Goal: Task Accomplishment & Management: Manage account settings

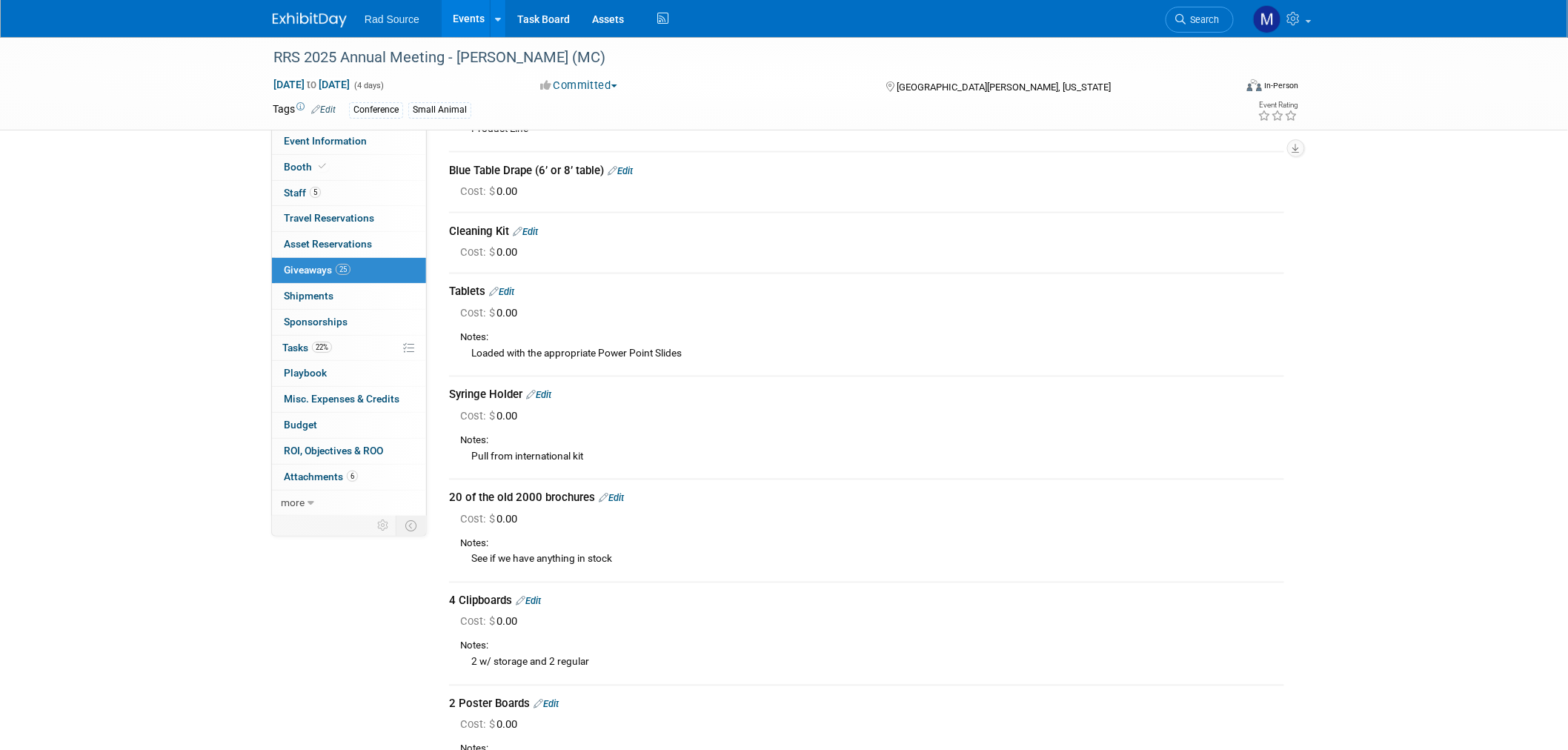
click at [331, 15] on img at bounding box center [309, 20] width 74 height 15
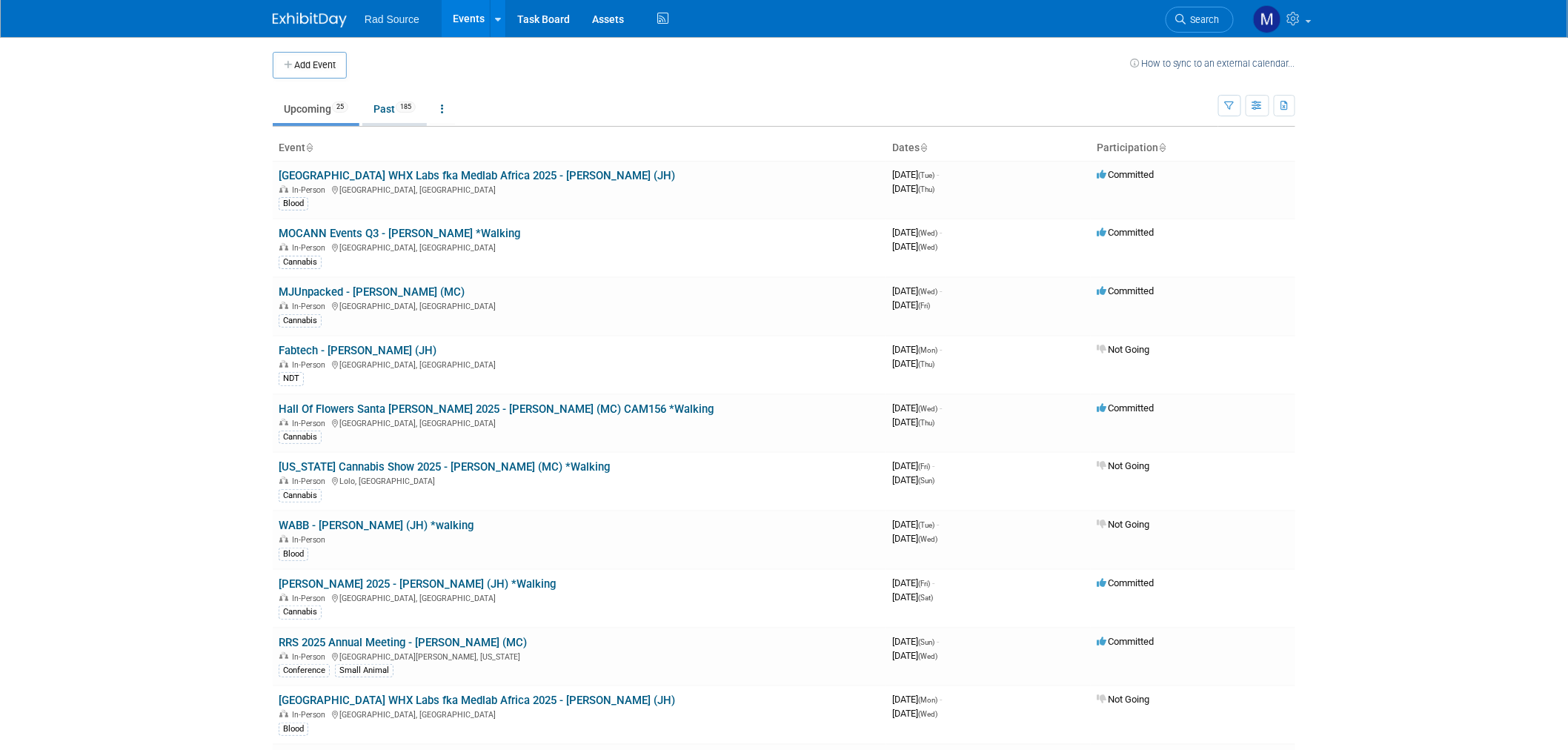
click at [391, 103] on link "Past 185" at bounding box center [394, 108] width 64 height 28
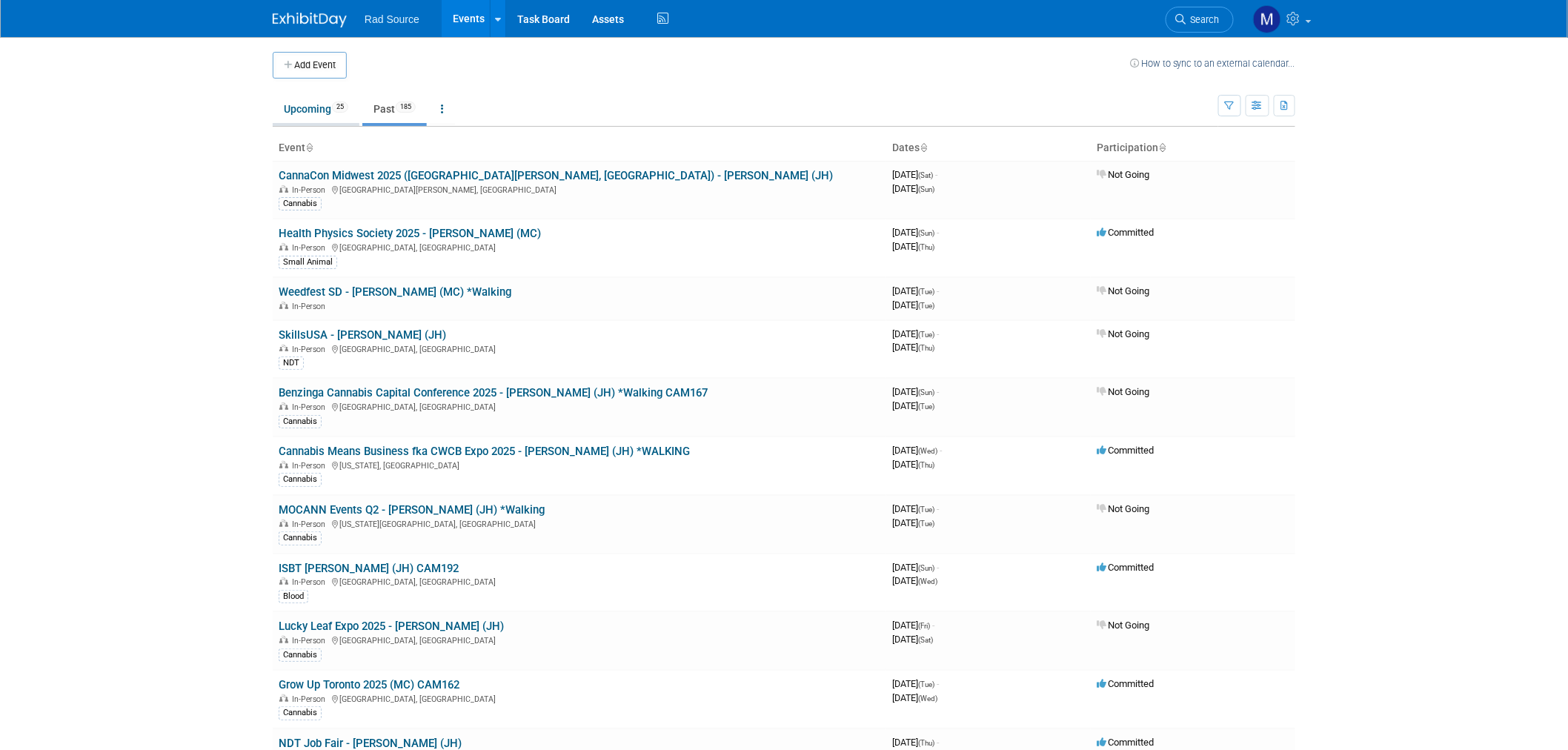
click at [316, 119] on link "Upcoming 25" at bounding box center [315, 108] width 87 height 28
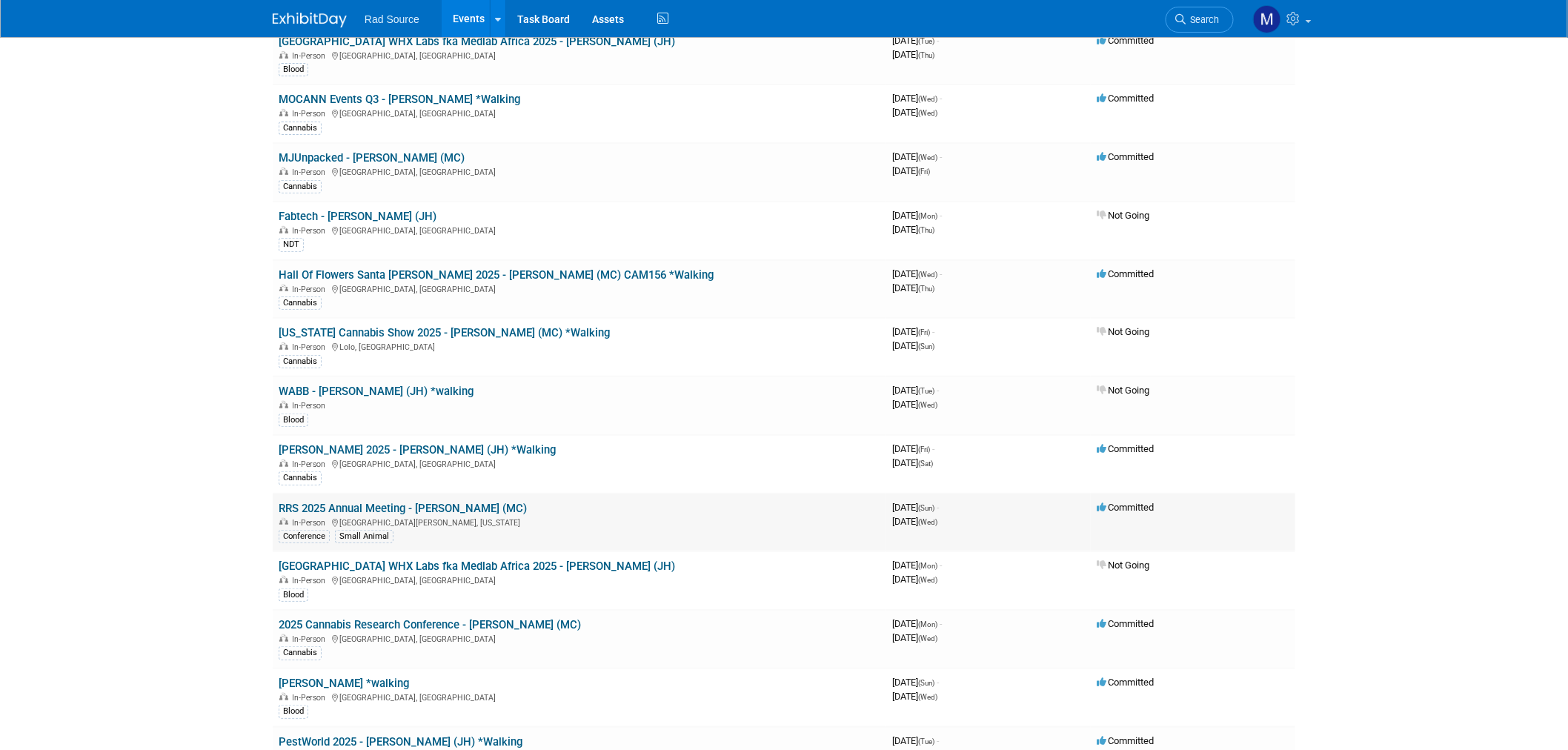
scroll to position [164, 0]
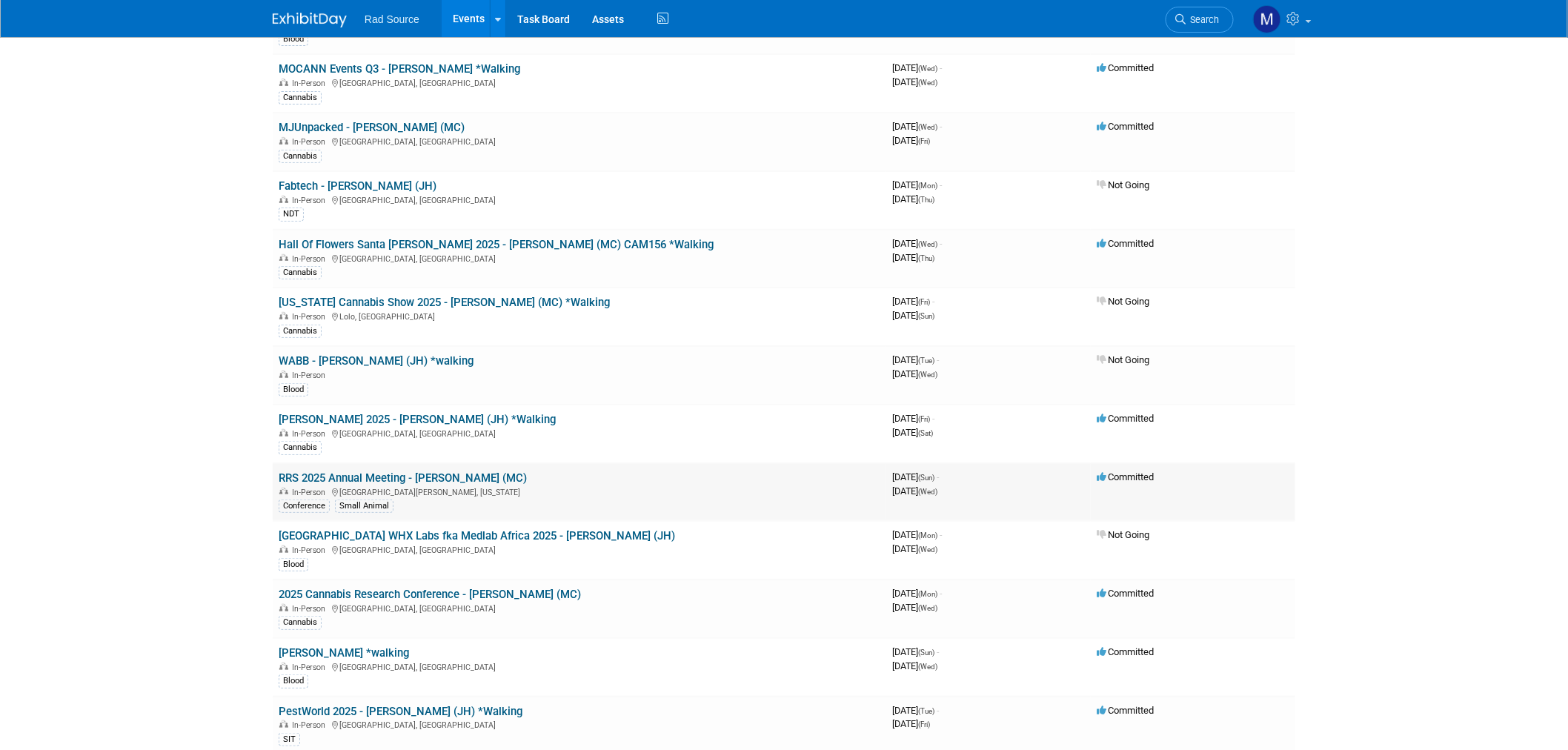
drag, startPoint x: 403, startPoint y: 469, endPoint x: 389, endPoint y: 469, distance: 14.0
click at [403, 471] on link "RRS 2025 Annual Meeting - [PERSON_NAME] (MC)" at bounding box center [403, 478] width 248 height 14
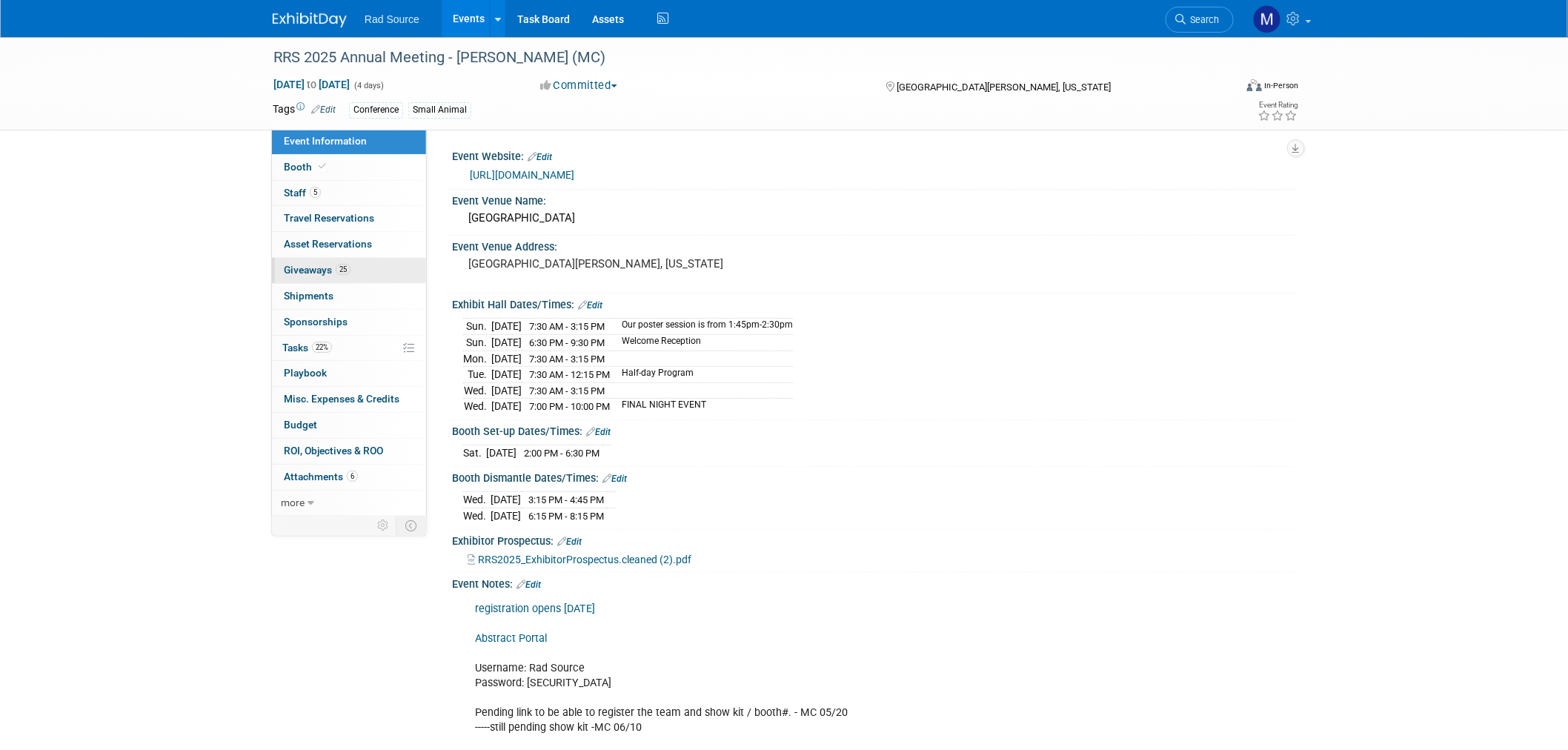
click at [369, 279] on link "25 Giveaways 25" at bounding box center [349, 270] width 154 height 25
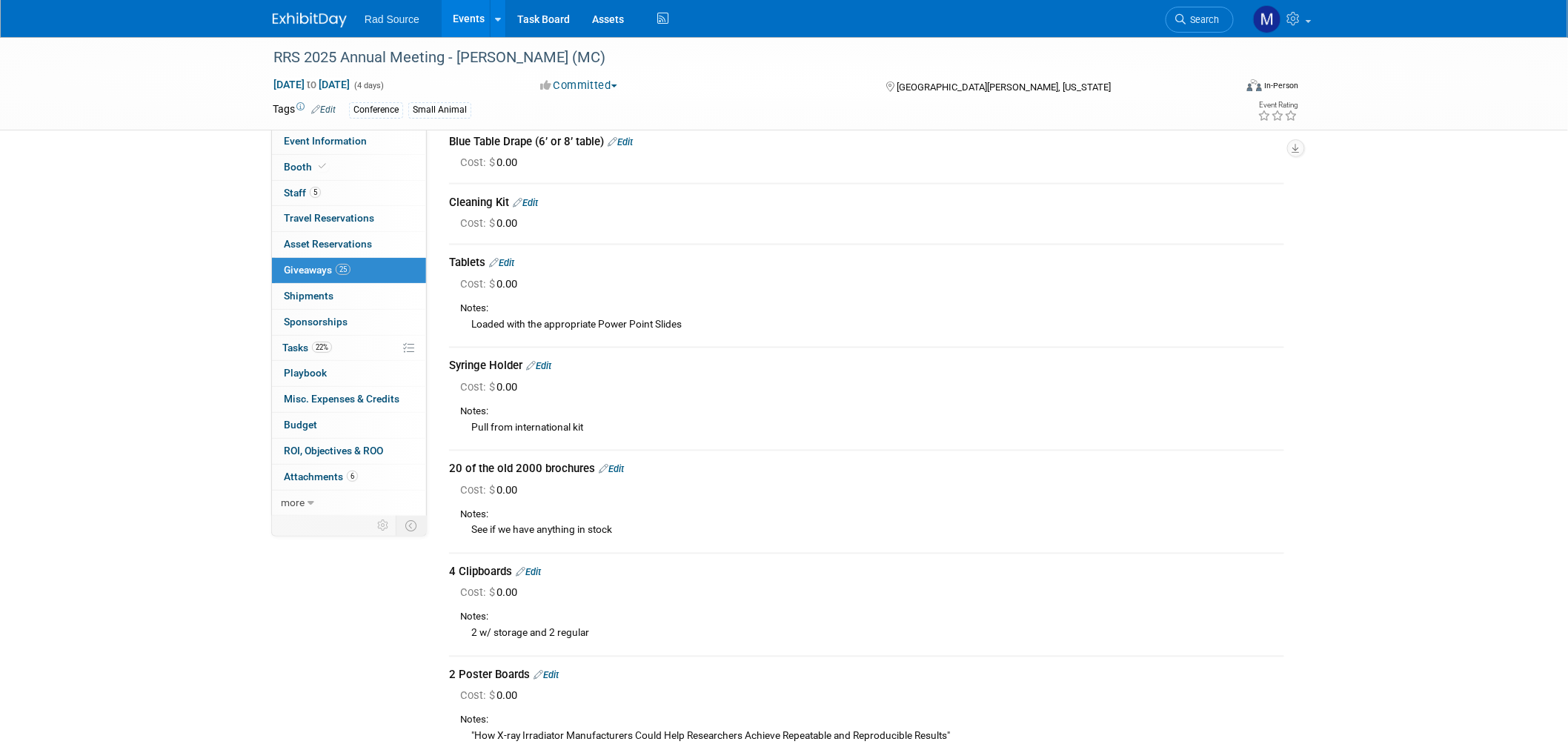
scroll to position [906, 0]
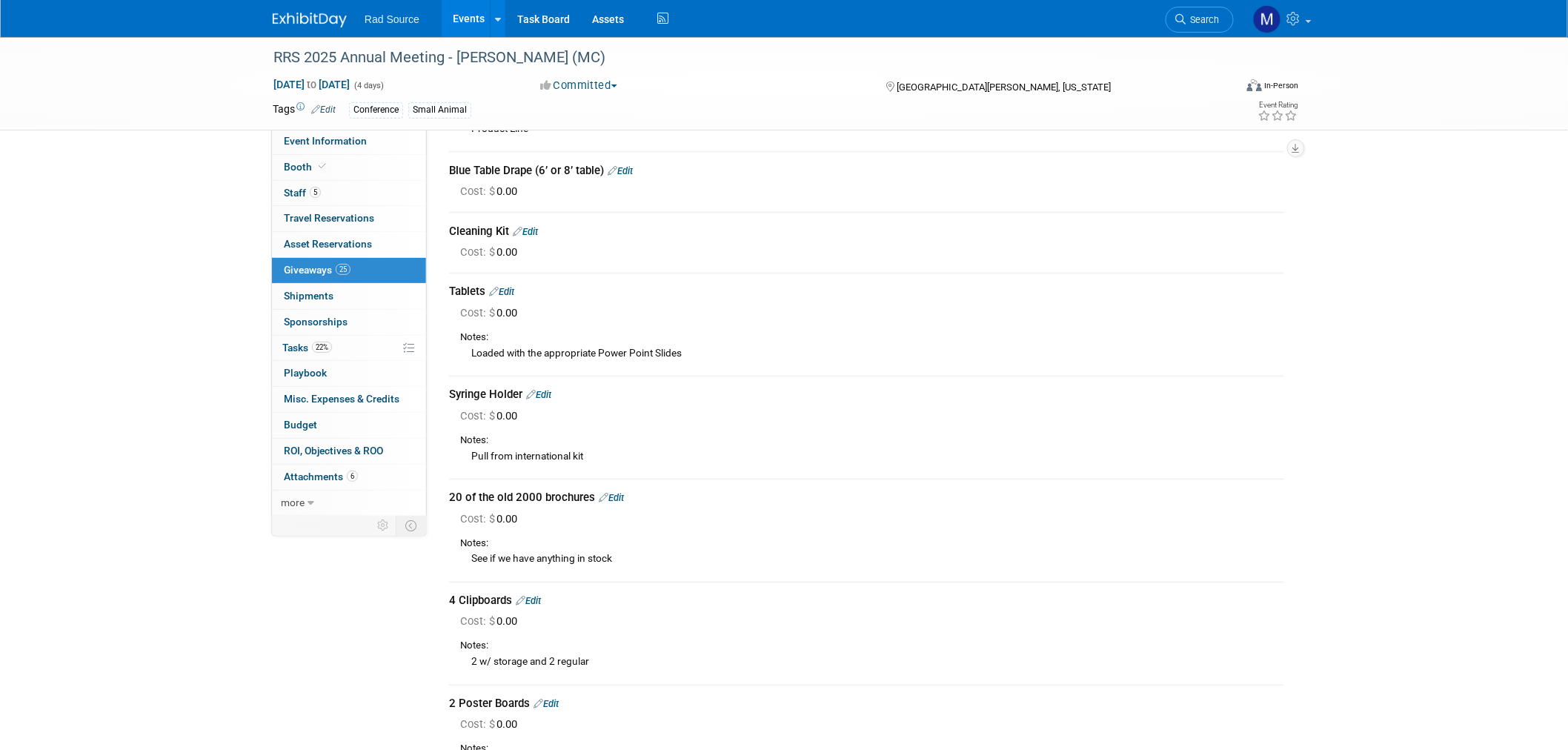
click at [514, 287] on link "Edit" at bounding box center [501, 292] width 25 height 11
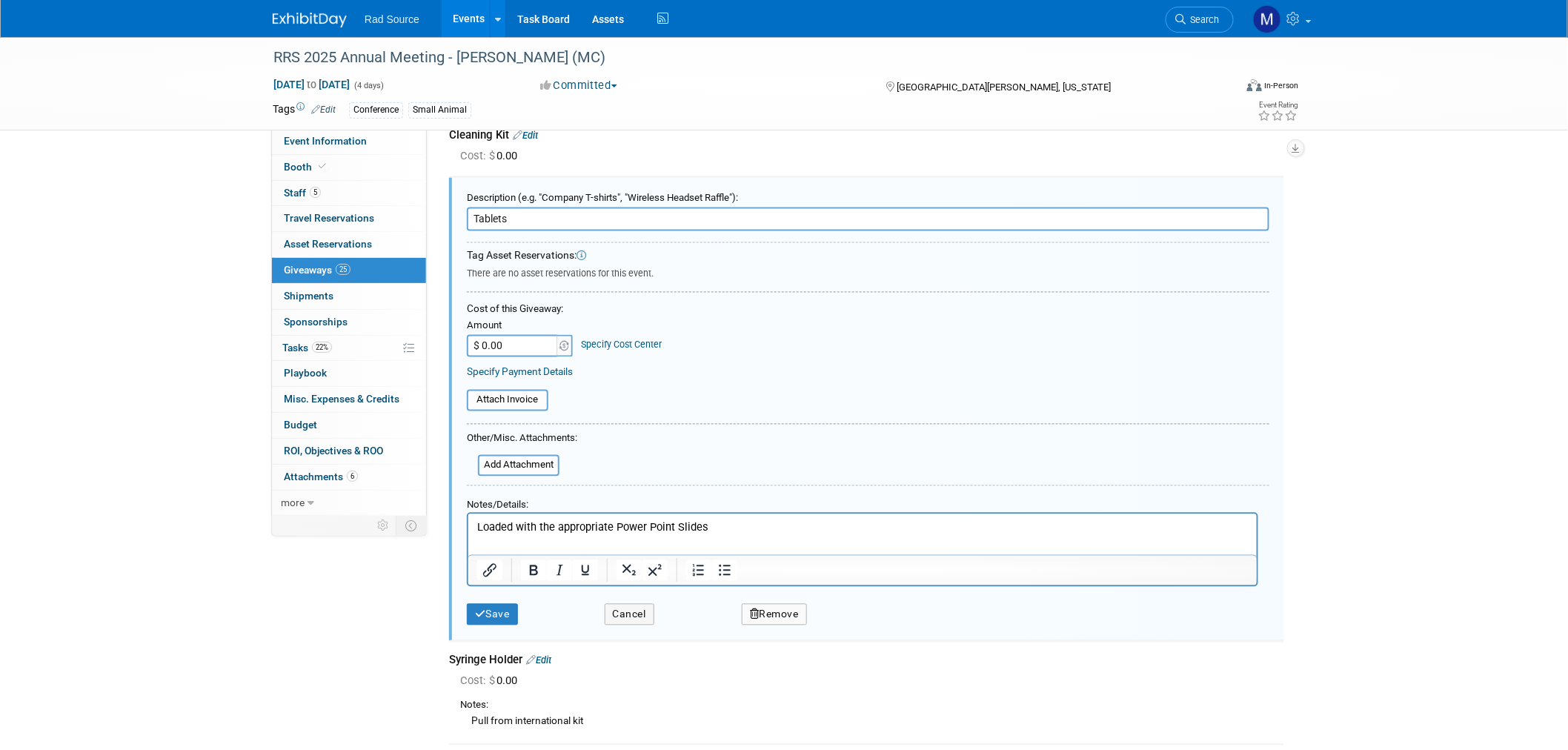
scroll to position [0, 0]
drag, startPoint x: 524, startPoint y: 212, endPoint x: 465, endPoint y: 211, distance: 59.0
click at [467, 211] on input "Tablets" at bounding box center [867, 219] width 802 height 24
drag, startPoint x: 712, startPoint y: 524, endPoint x: 917, endPoint y: 1026, distance: 542.2
click at [468, 527] on html "Loaded with the appropriate Power Point Slides" at bounding box center [862, 524] width 789 height 21
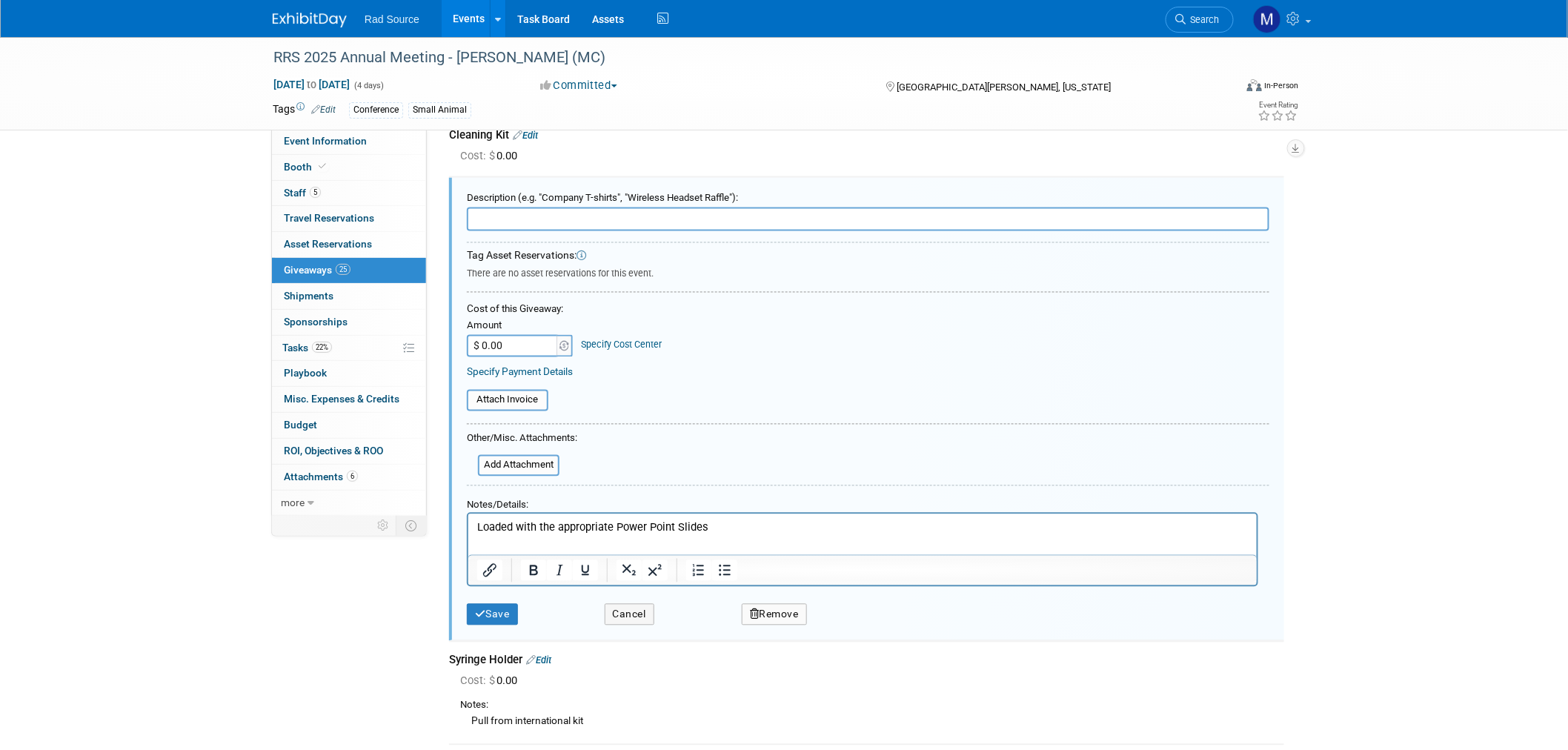
click at [767, 604] on button "Remove" at bounding box center [774, 614] width 65 height 21
click at [855, 616] on link "Yes" at bounding box center [857, 626] width 43 height 24
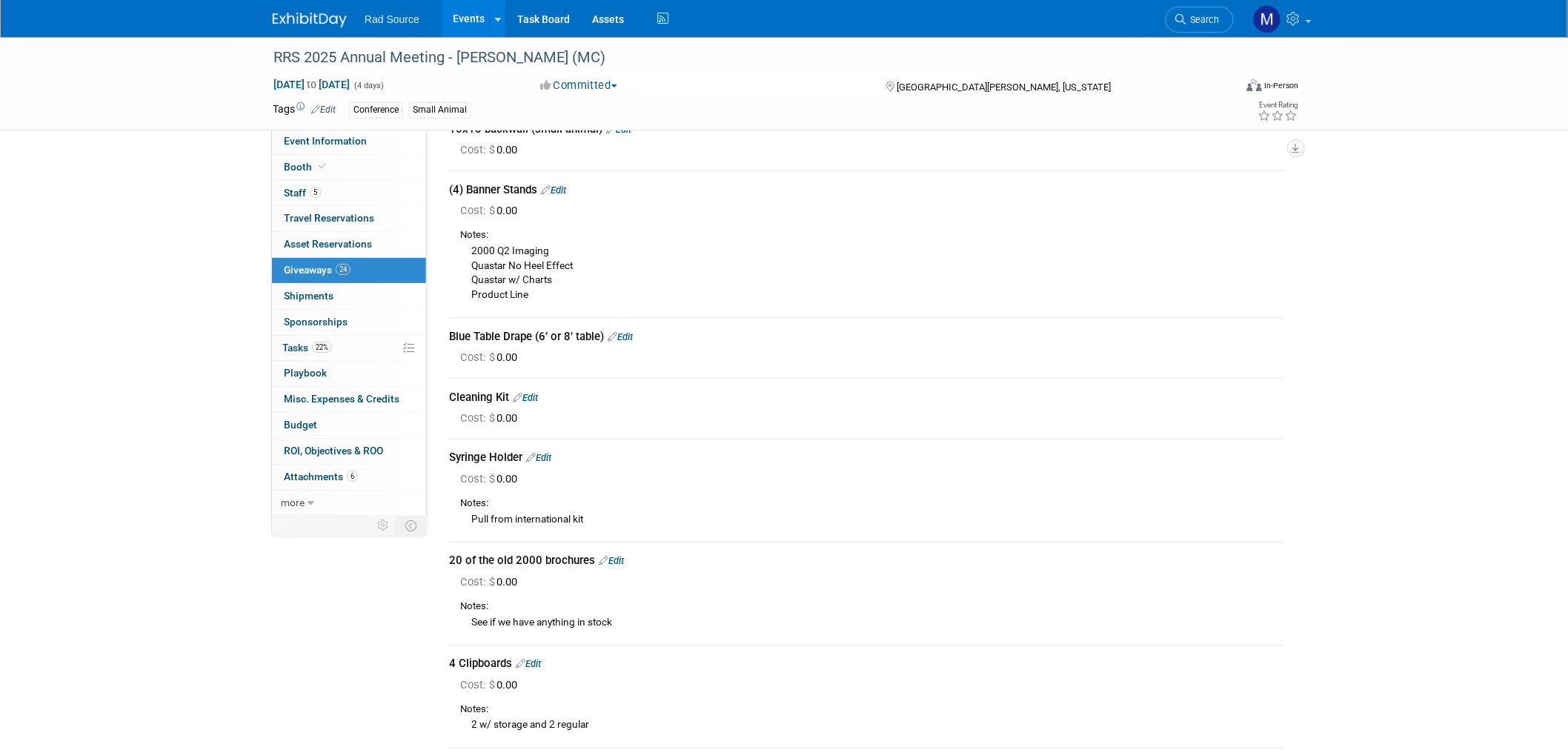
scroll to position [741, 0]
click at [1483, 205] on div "RRS 2025 Annual Meeting - George (MC) Sep 21, 2025 to Sep 24, 2025 (4 days) Sep…" at bounding box center [784, 292] width 1568 height 1992
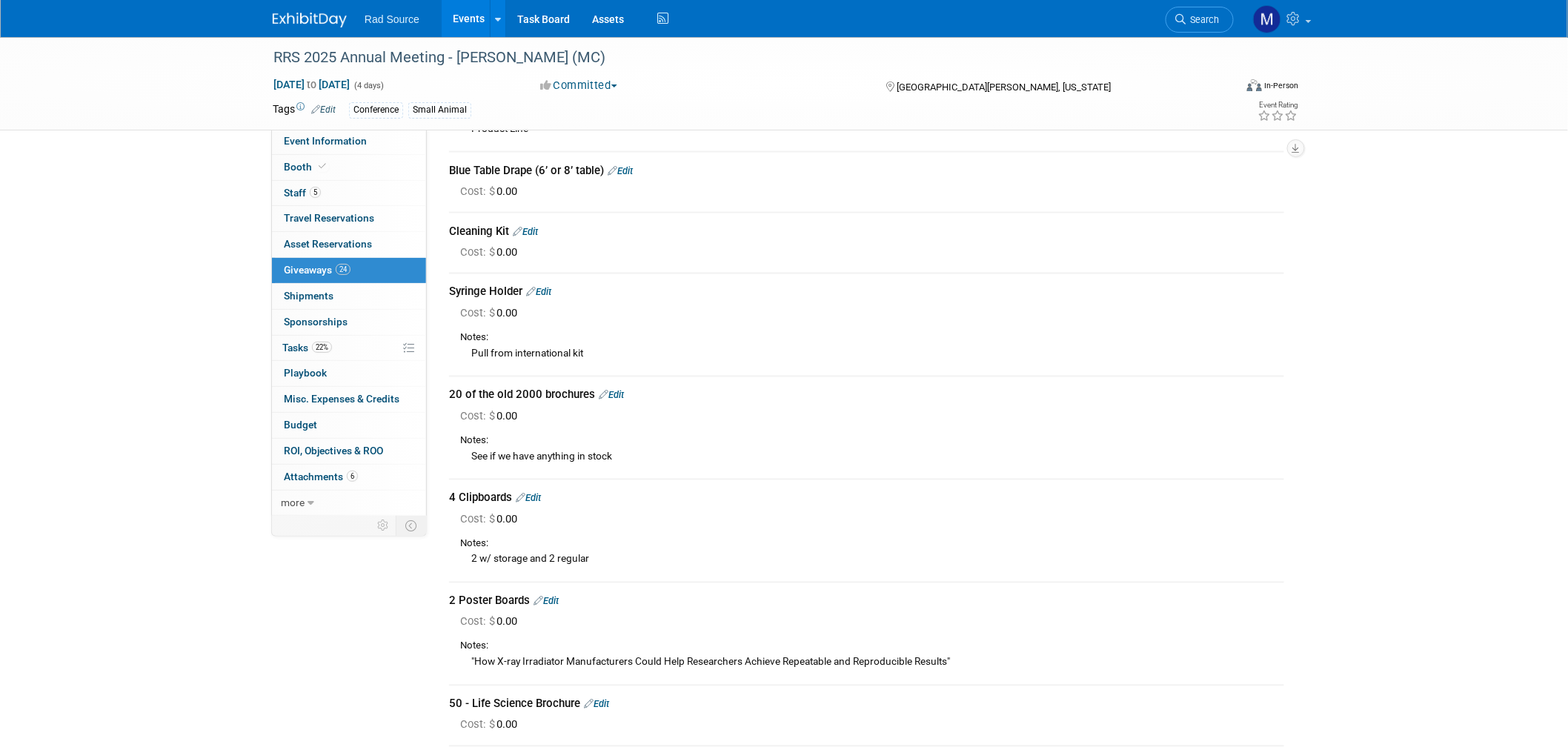
scroll to position [987, 0]
